Goal: Use online tool/utility: Utilize a website feature to perform a specific function

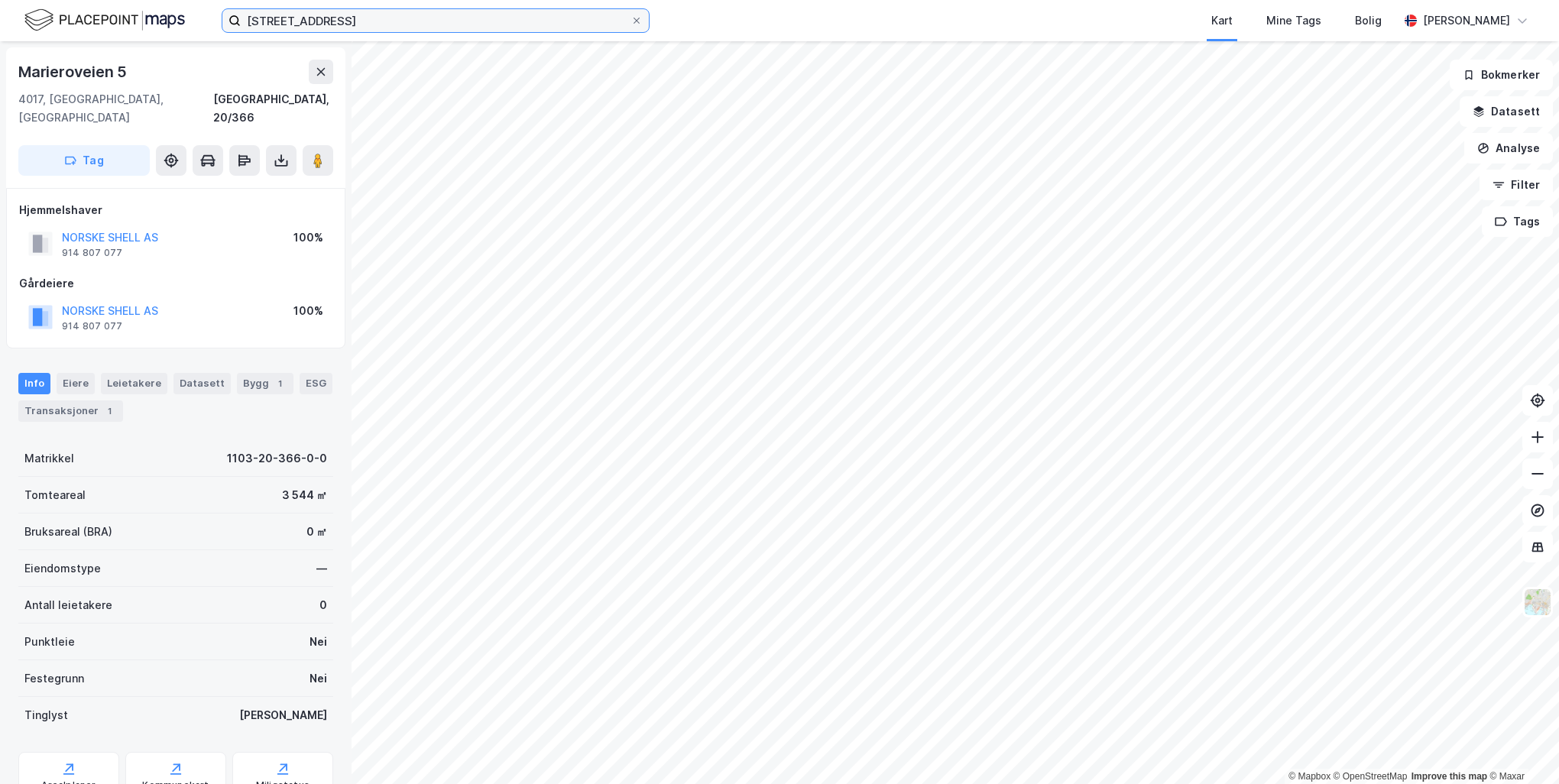
click at [402, 25] on input "[STREET_ADDRESS]" at bounding box center [435, 20] width 390 height 23
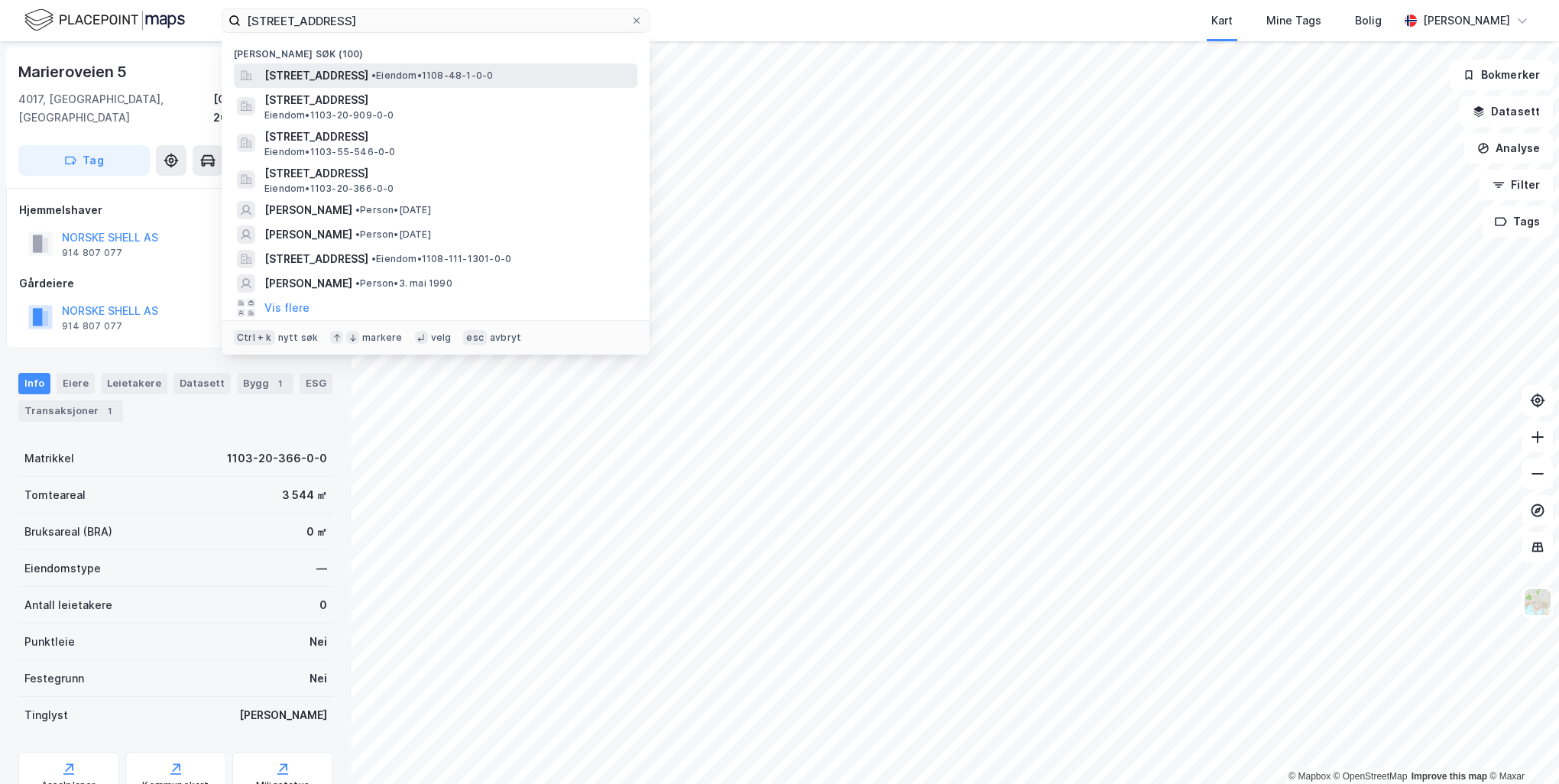
click at [368, 72] on span "[STREET_ADDRESS]" at bounding box center [317, 75] width 104 height 18
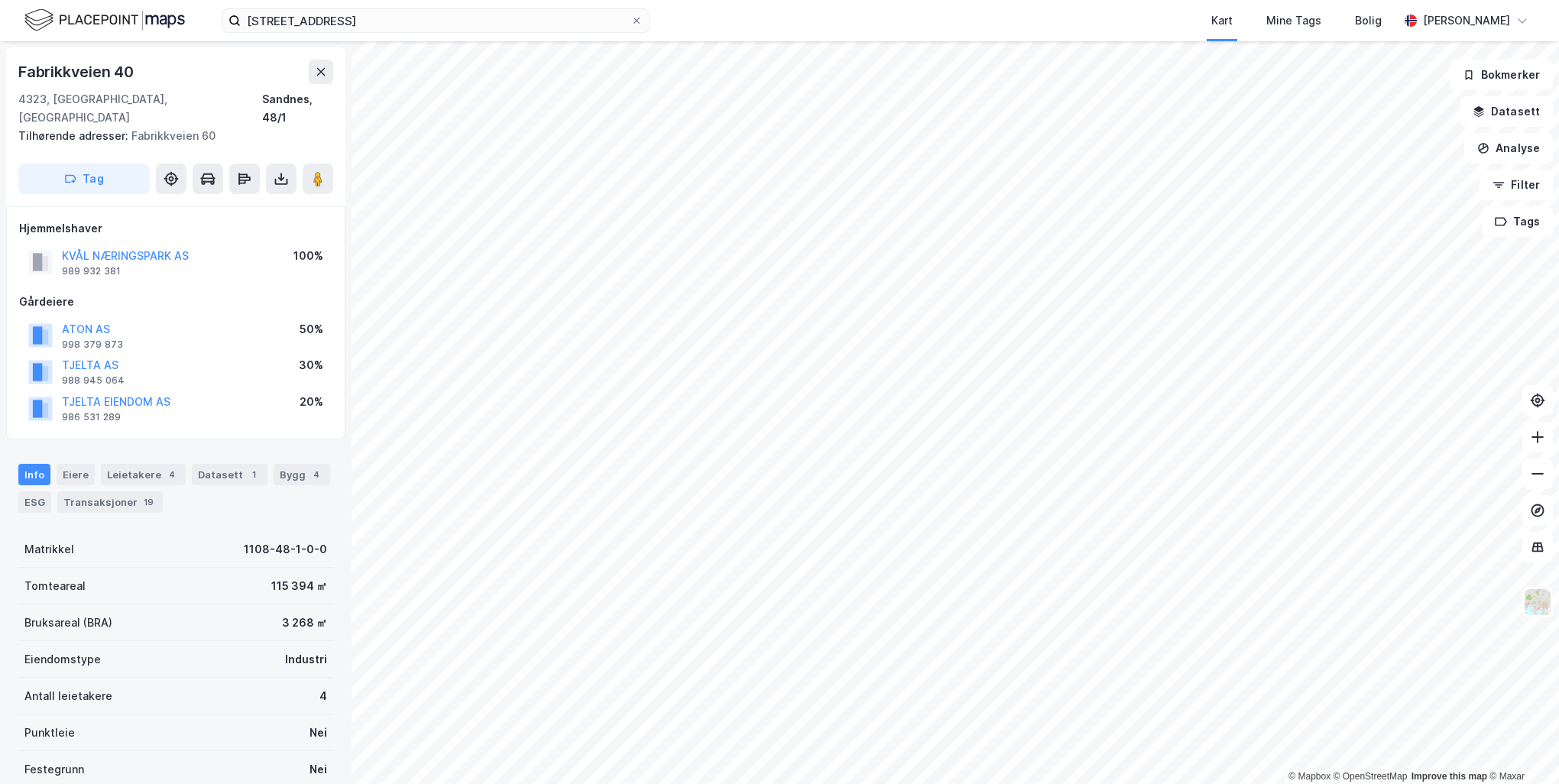
scroll to position [2, 0]
click at [1540, 607] on img at bounding box center [1538, 602] width 29 height 29
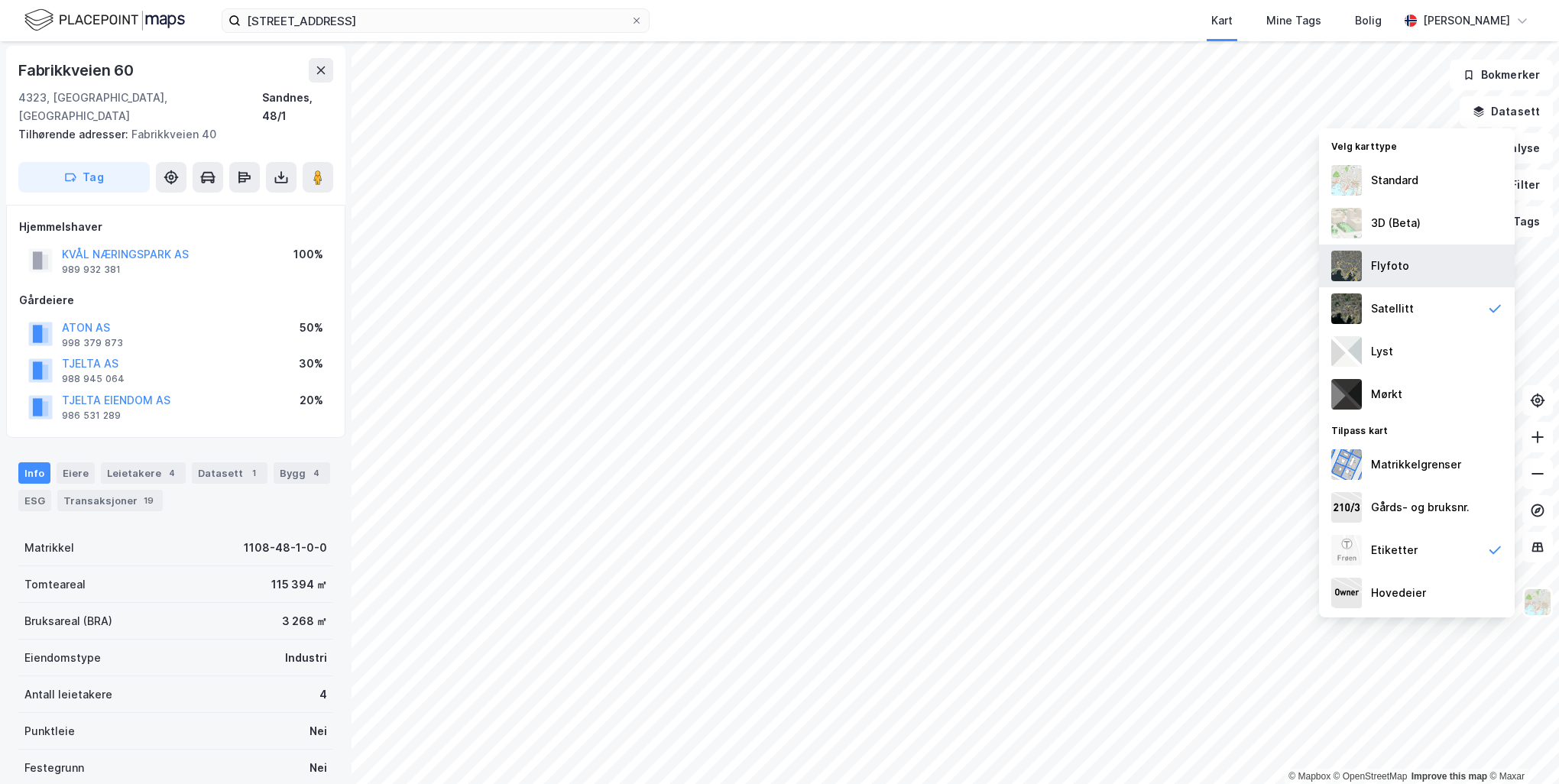
click at [1427, 276] on div "Flyfoto" at bounding box center [1417, 266] width 195 height 43
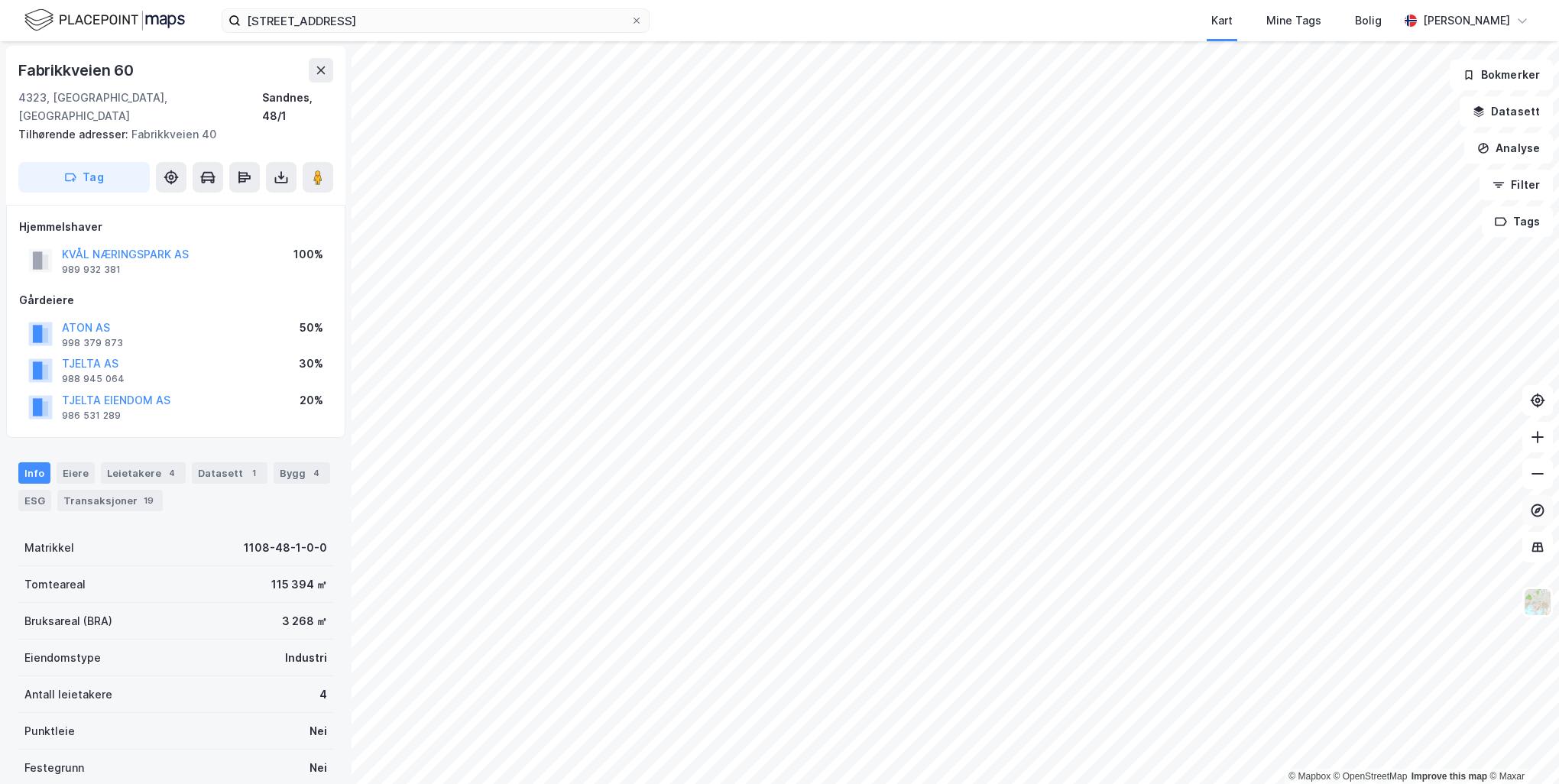
click at [1525, 515] on button at bounding box center [1538, 510] width 31 height 31
click at [1520, 142] on button "Analyse" at bounding box center [1509, 148] width 88 height 31
click at [1364, 179] on div "Tegn område" at bounding box center [1375, 180] width 133 height 13
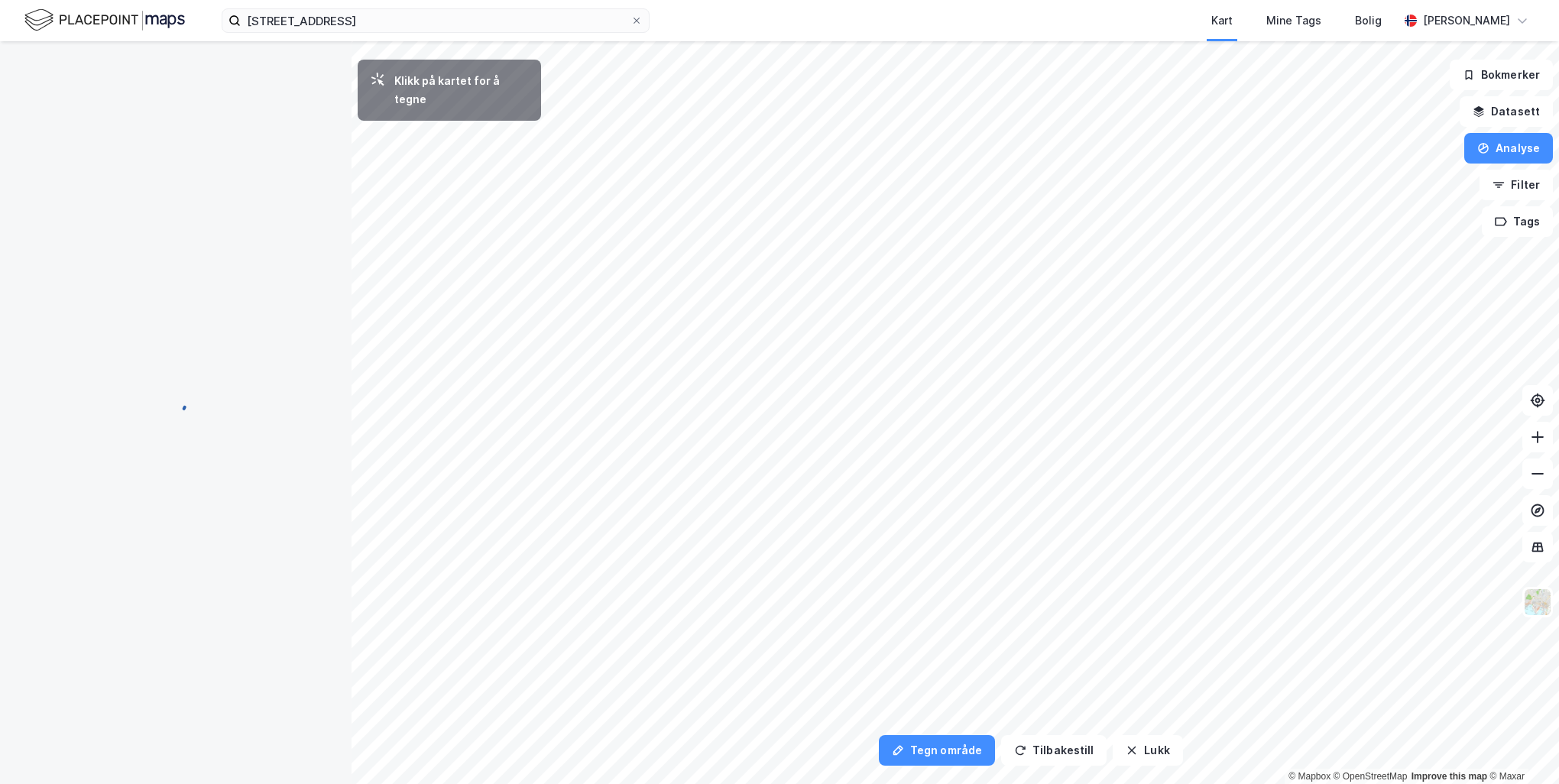
scroll to position [0, 0]
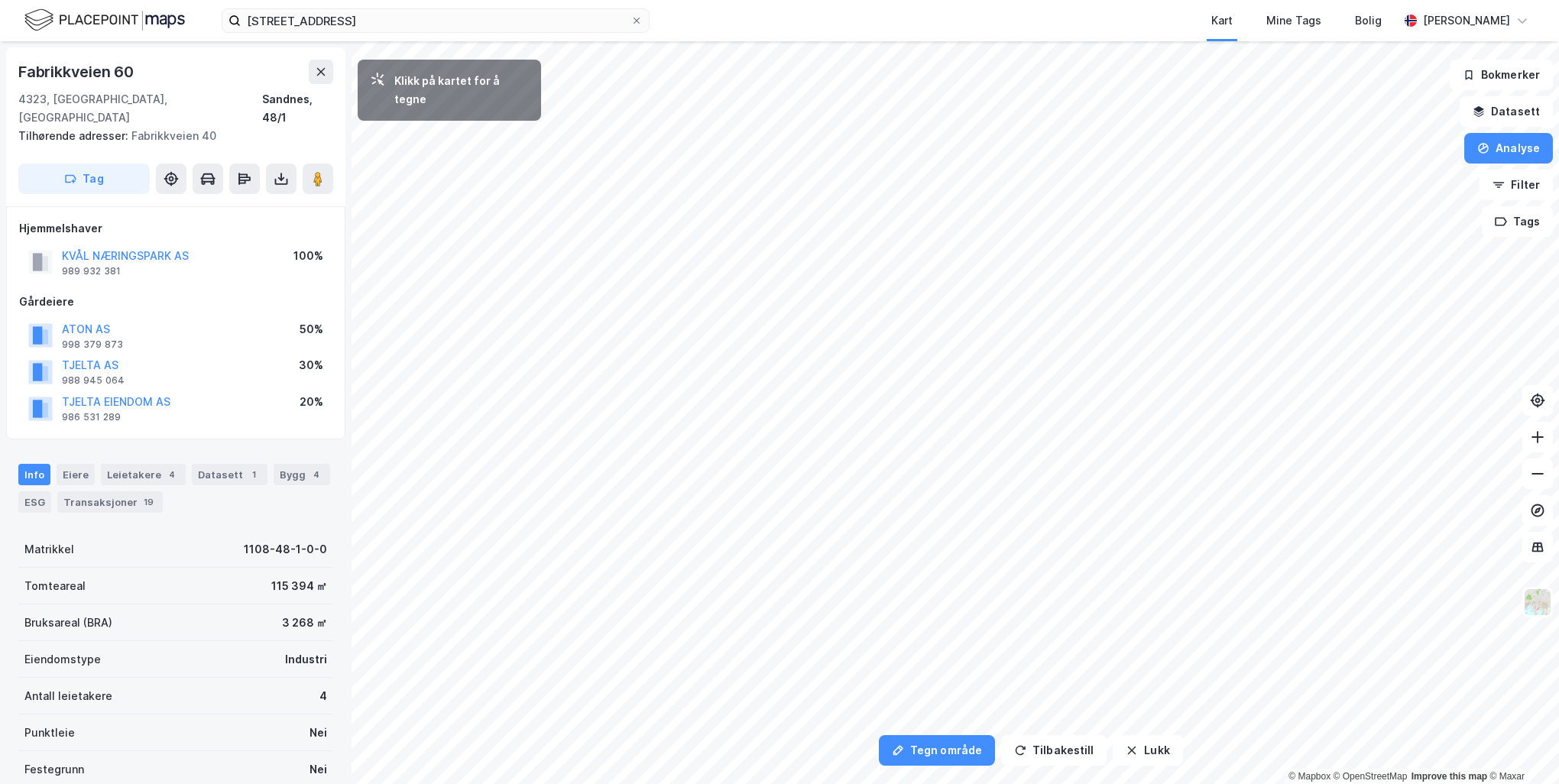
click at [378, 81] on icon at bounding box center [377, 79] width 15 height 15
click at [899, 754] on icon "button" at bounding box center [899, 750] width 13 height 13
click at [719, 81] on div "7,9m" at bounding box center [724, 93] width 32 height 43
click at [713, 134] on div "8,8m" at bounding box center [712, 147] width 21 height 39
click at [727, 111] on div "7,8m" at bounding box center [720, 123] width 39 height 44
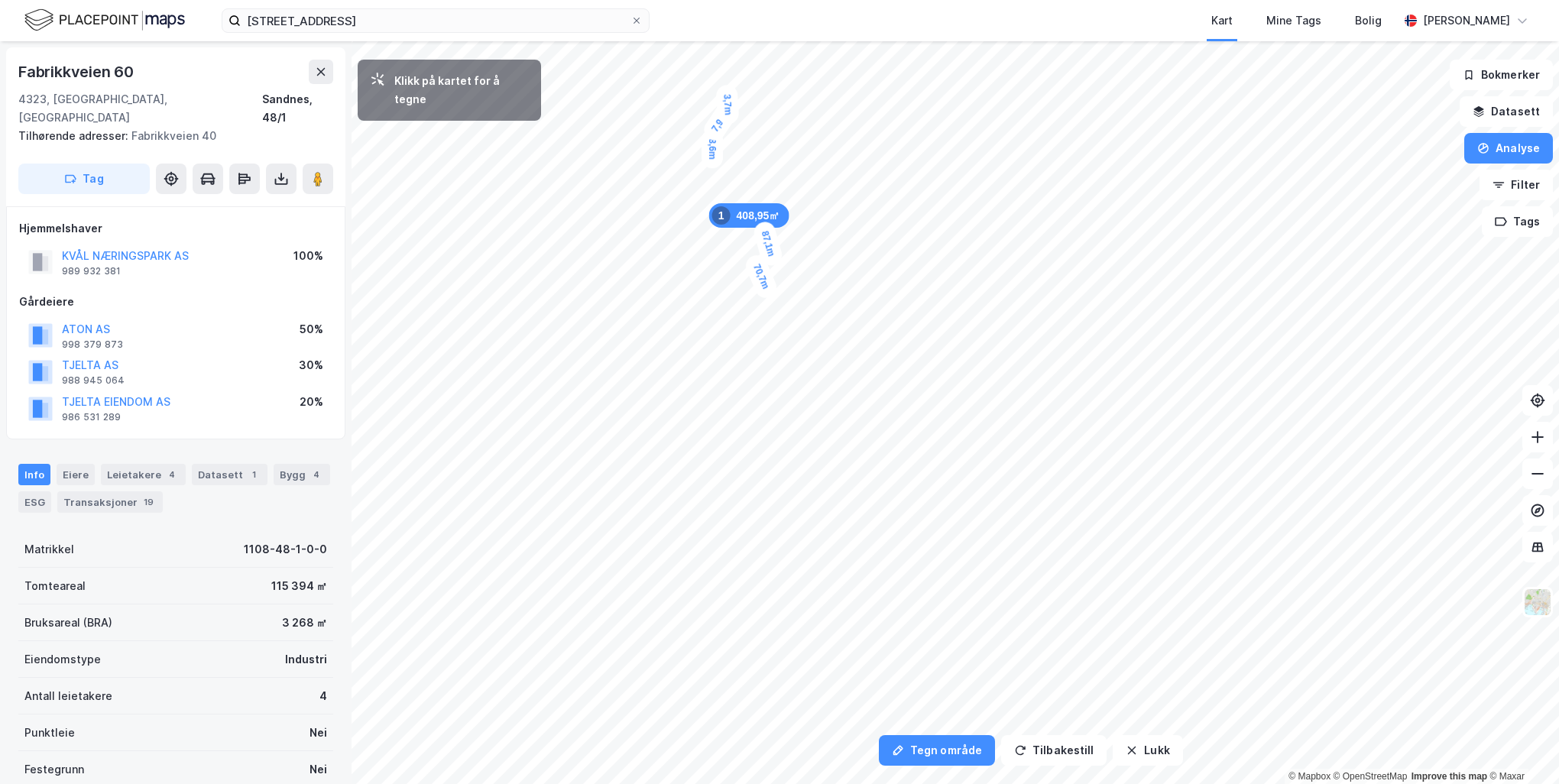
click at [725, 96] on div "3,7m" at bounding box center [728, 105] width 24 height 40
click at [717, 84] on div "4,1m" at bounding box center [721, 91] width 40 height 44
